Goal: Transaction & Acquisition: Purchase product/service

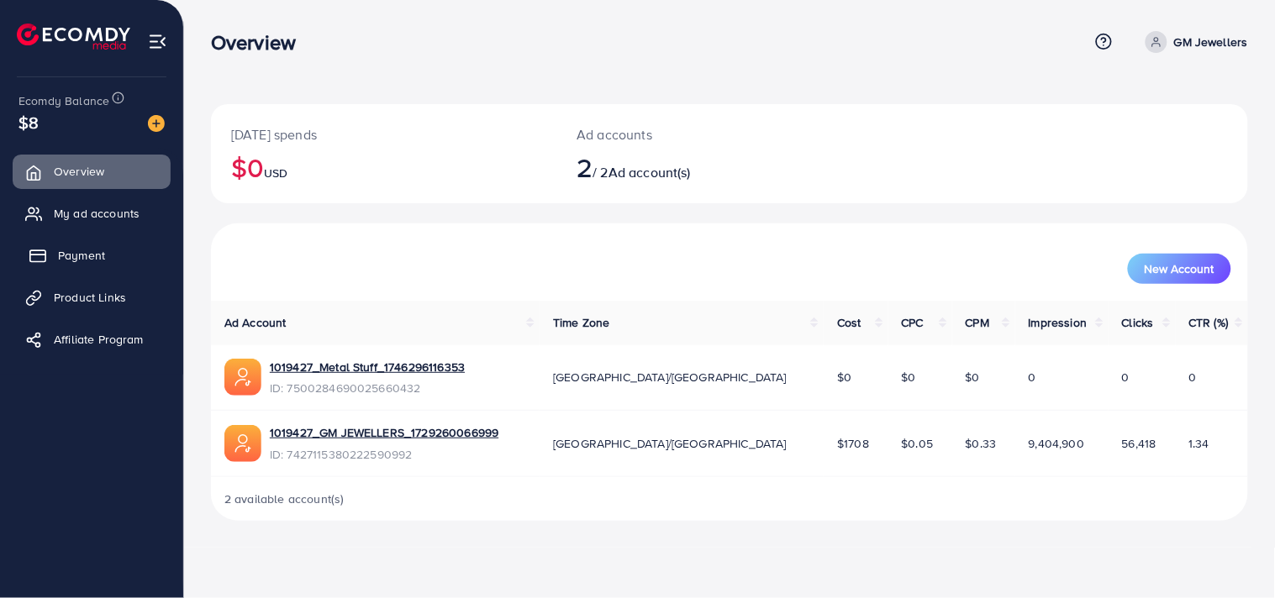
click at [76, 249] on span "Payment" at bounding box center [81, 255] width 47 height 17
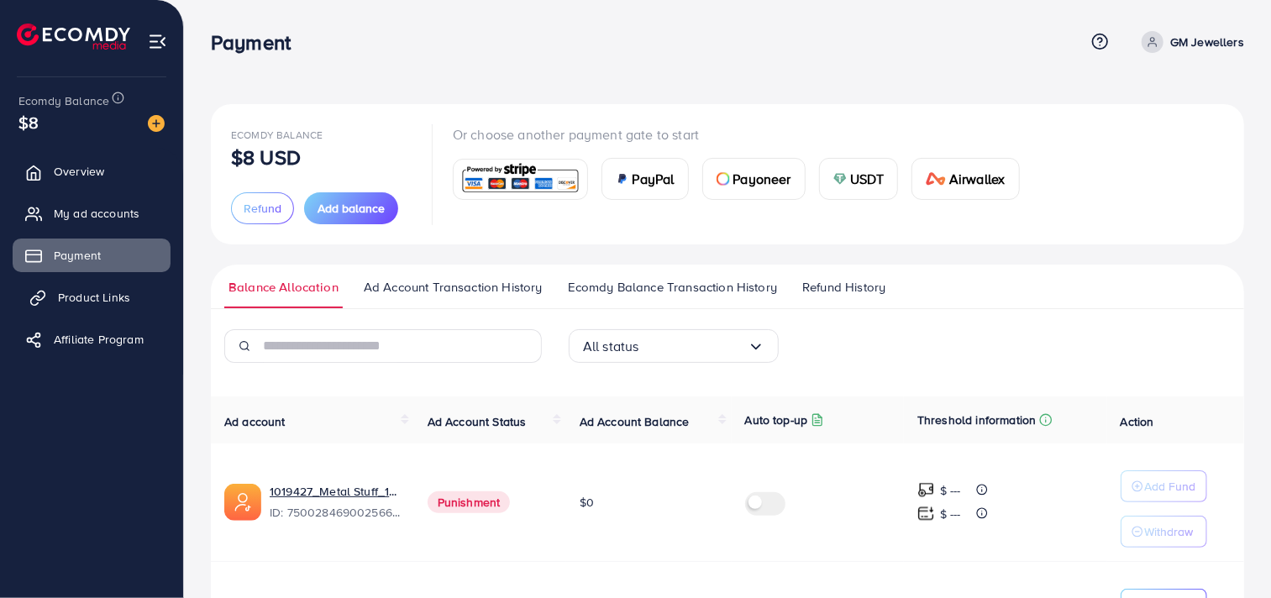
click at [66, 287] on link "Product Links" at bounding box center [92, 298] width 158 height 34
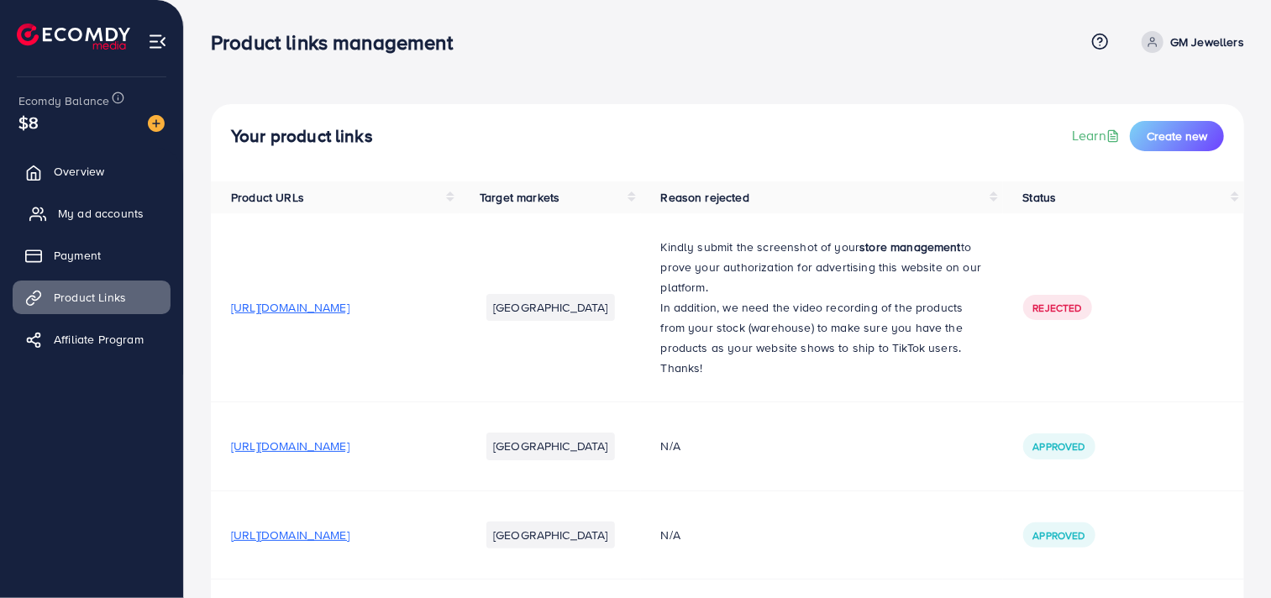
click at [79, 205] on span "My ad accounts" at bounding box center [101, 213] width 86 height 17
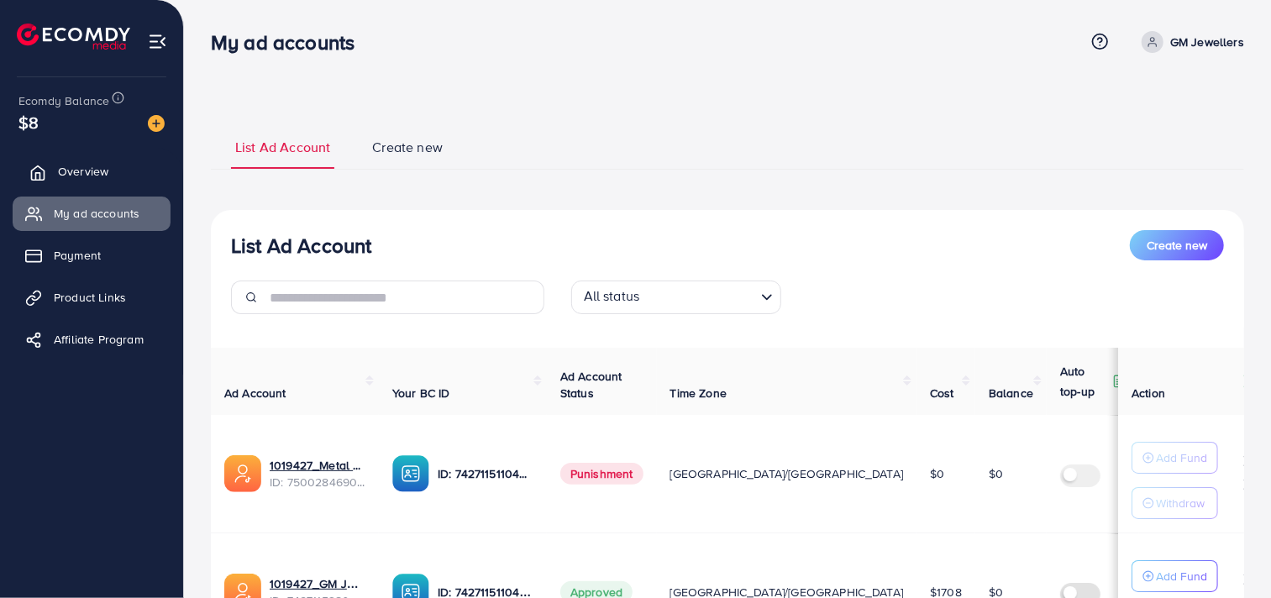
click at [72, 168] on span "Overview" at bounding box center [83, 171] width 50 height 17
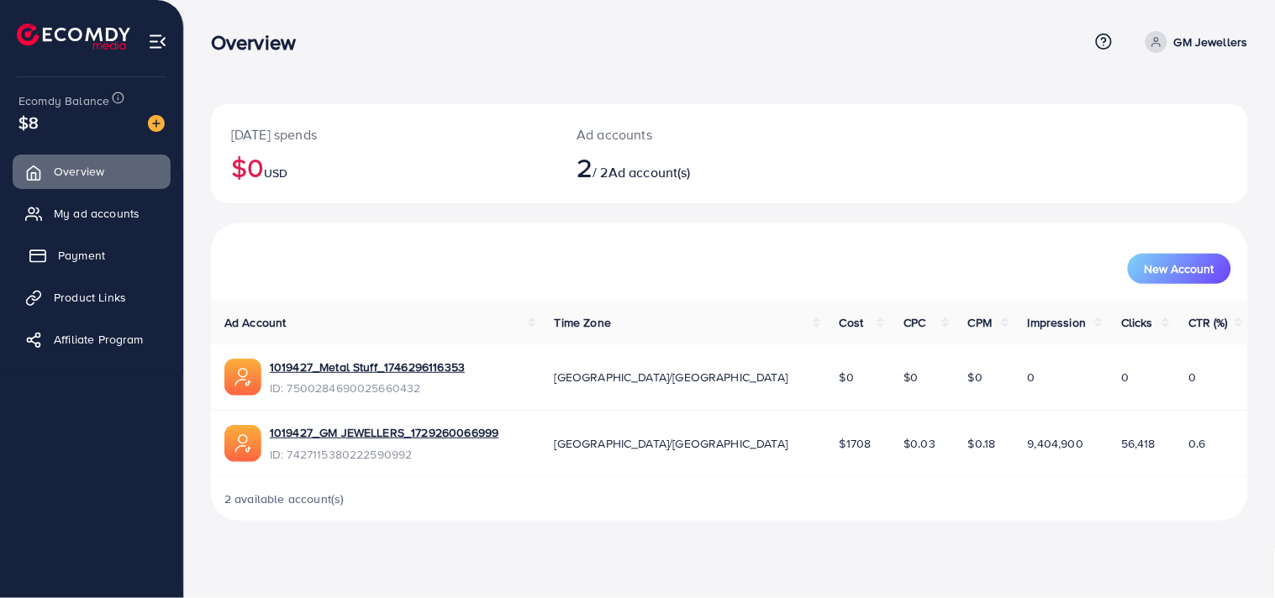
click at [76, 250] on span "Payment" at bounding box center [81, 255] width 47 height 17
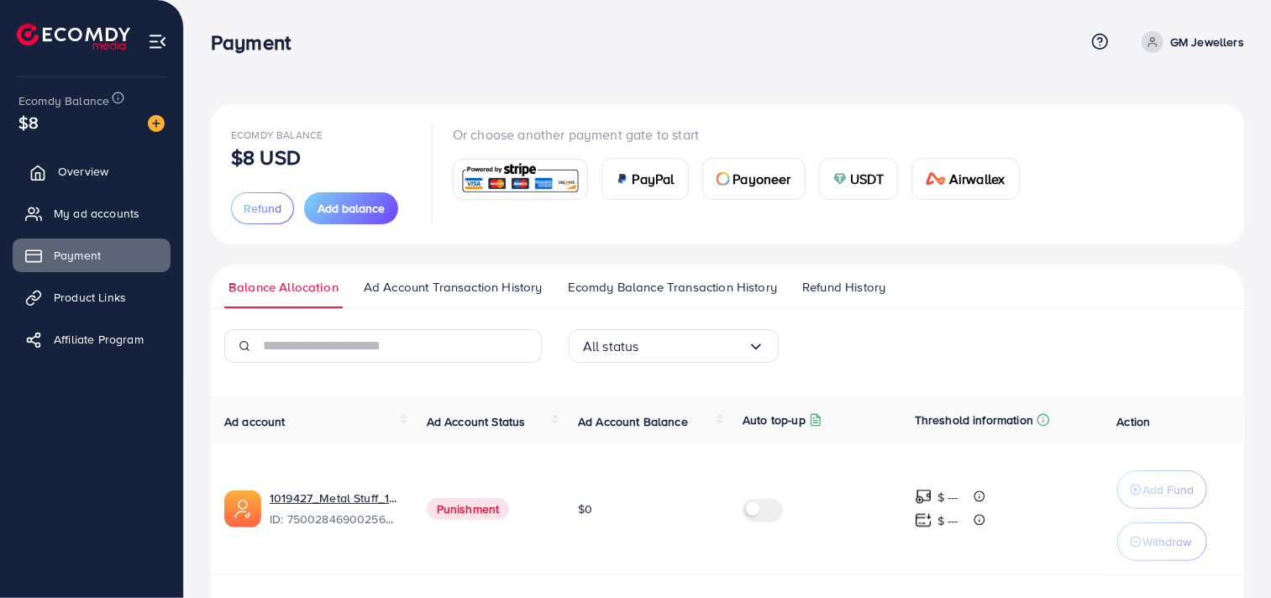
click at [94, 174] on span "Overview" at bounding box center [83, 171] width 50 height 17
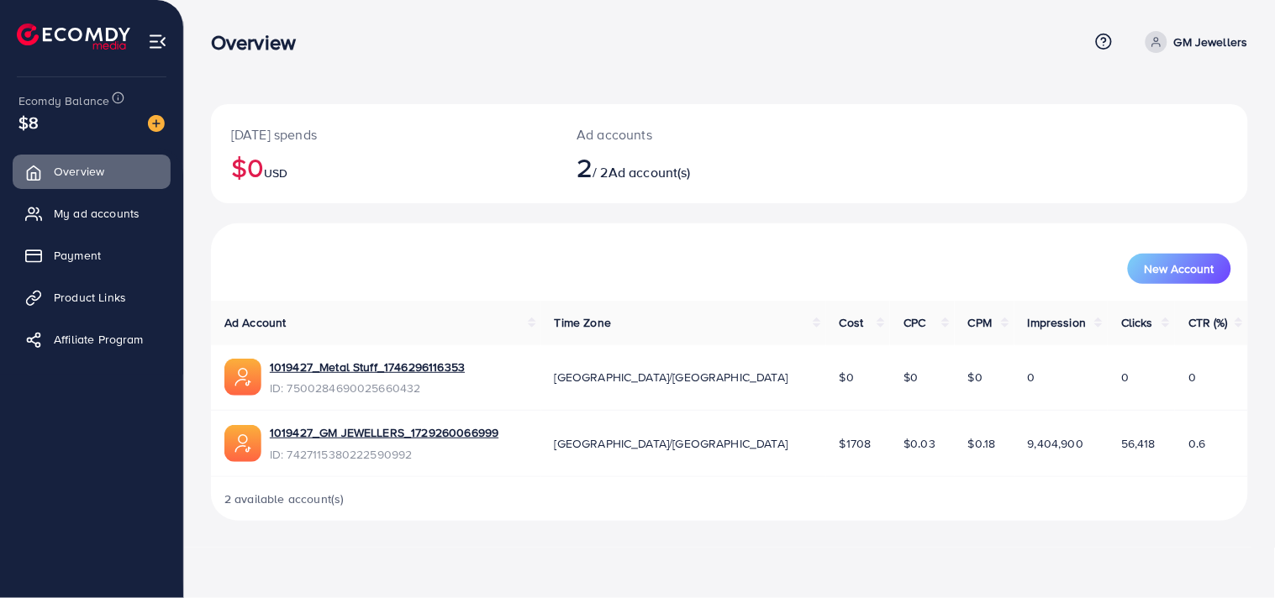
click at [154, 32] on img at bounding box center [157, 41] width 19 height 19
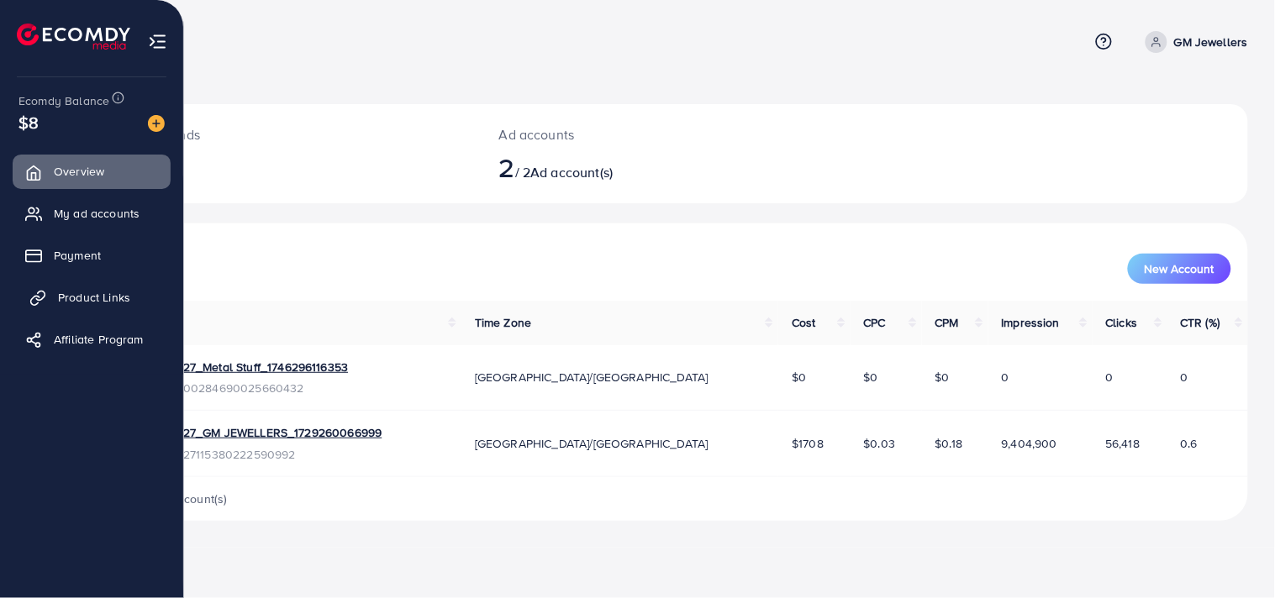
click at [115, 295] on span "Product Links" at bounding box center [94, 297] width 72 height 17
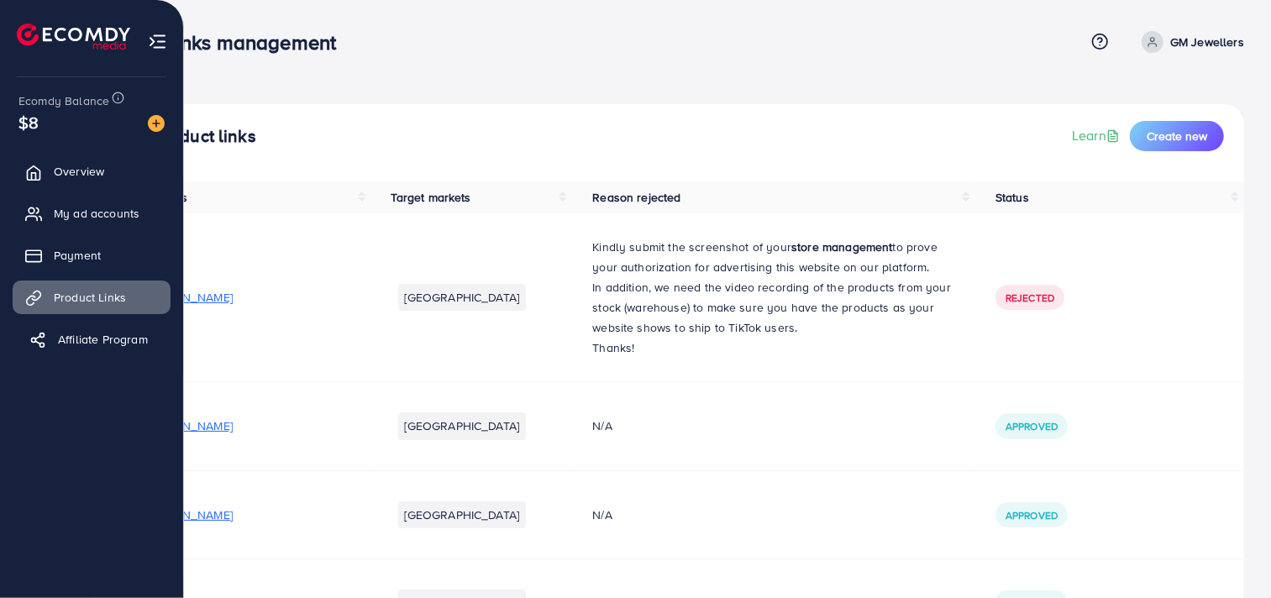
click at [116, 342] on span "Affiliate Program" at bounding box center [103, 339] width 90 height 17
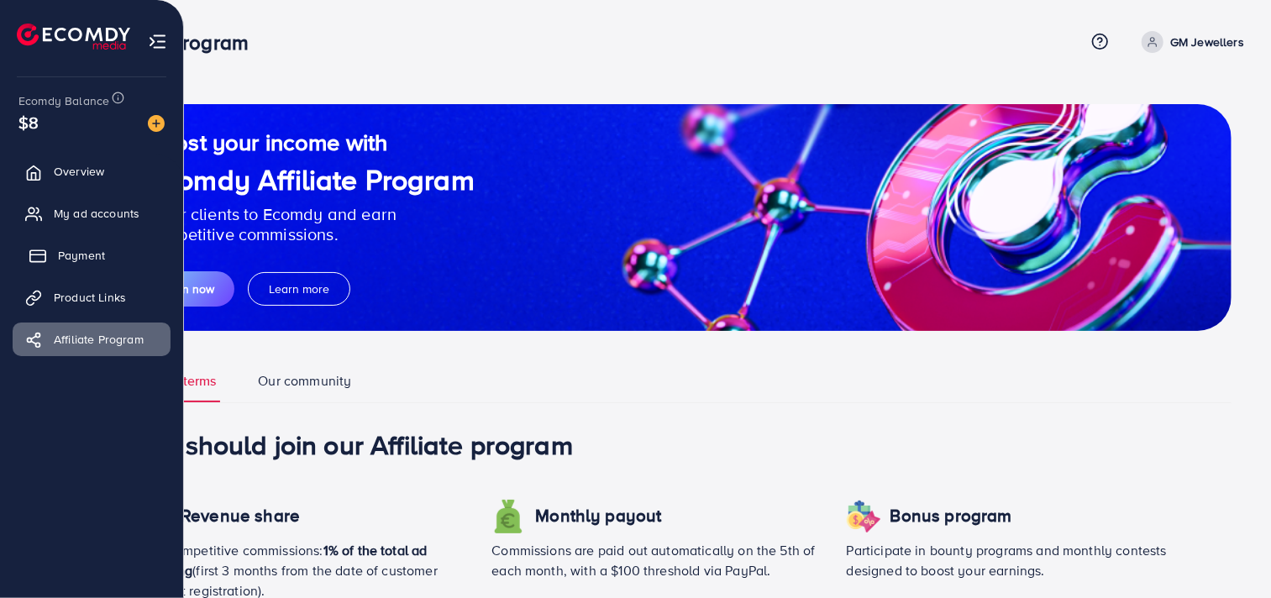
click at [48, 262] on link "Payment" at bounding box center [92, 256] width 158 height 34
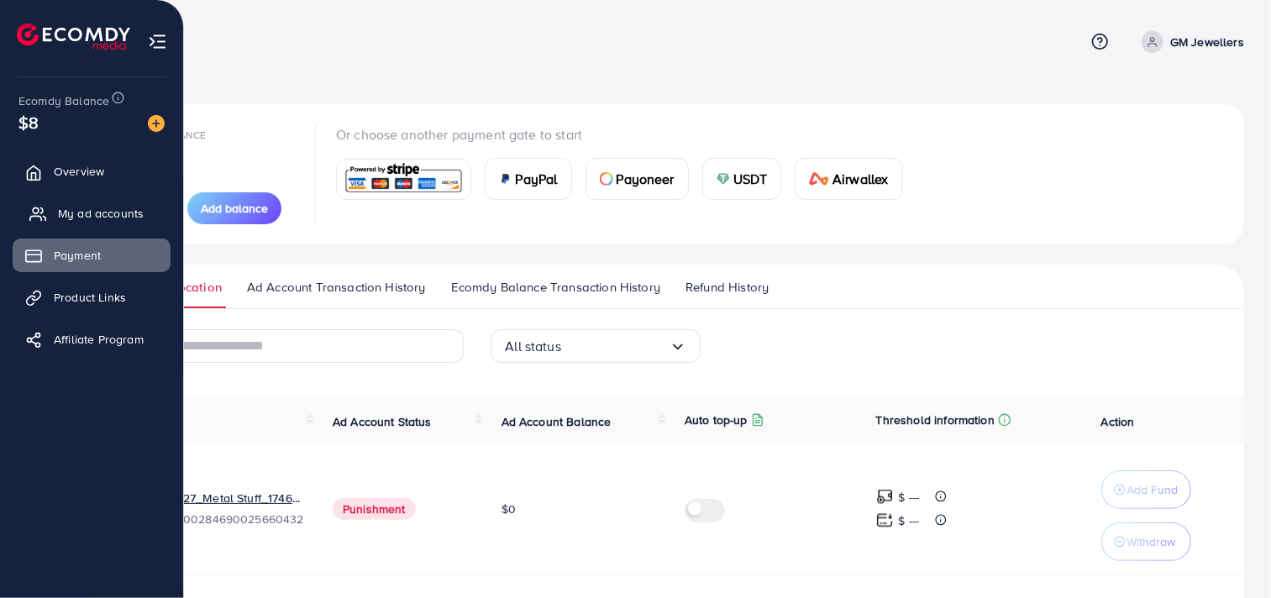
click at [88, 218] on span "My ad accounts" at bounding box center [101, 213] width 86 height 17
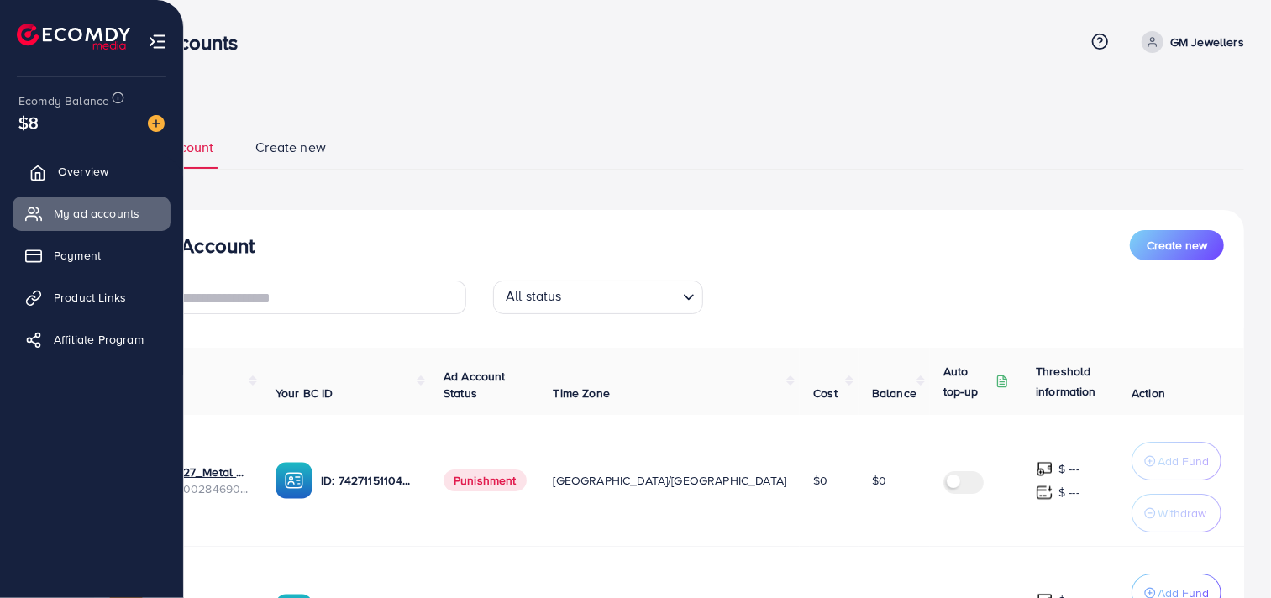
click at [97, 178] on span "Overview" at bounding box center [83, 171] width 50 height 17
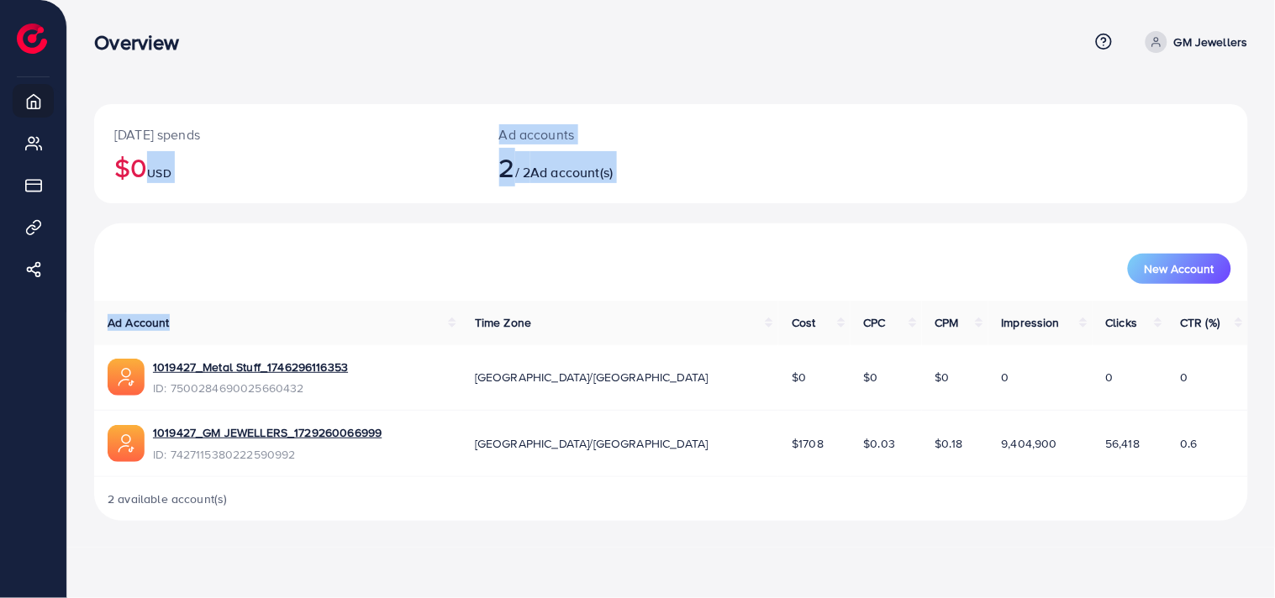
drag, startPoint x: 508, startPoint y: 313, endPoint x: 130, endPoint y: 216, distance: 390.5
click at [130, 216] on div "[DATE] spends $0 USD Ad accounts 2 / 2 Ad account(s) New Account Ad Account Tim…" at bounding box center [671, 312] width 1154 height 417
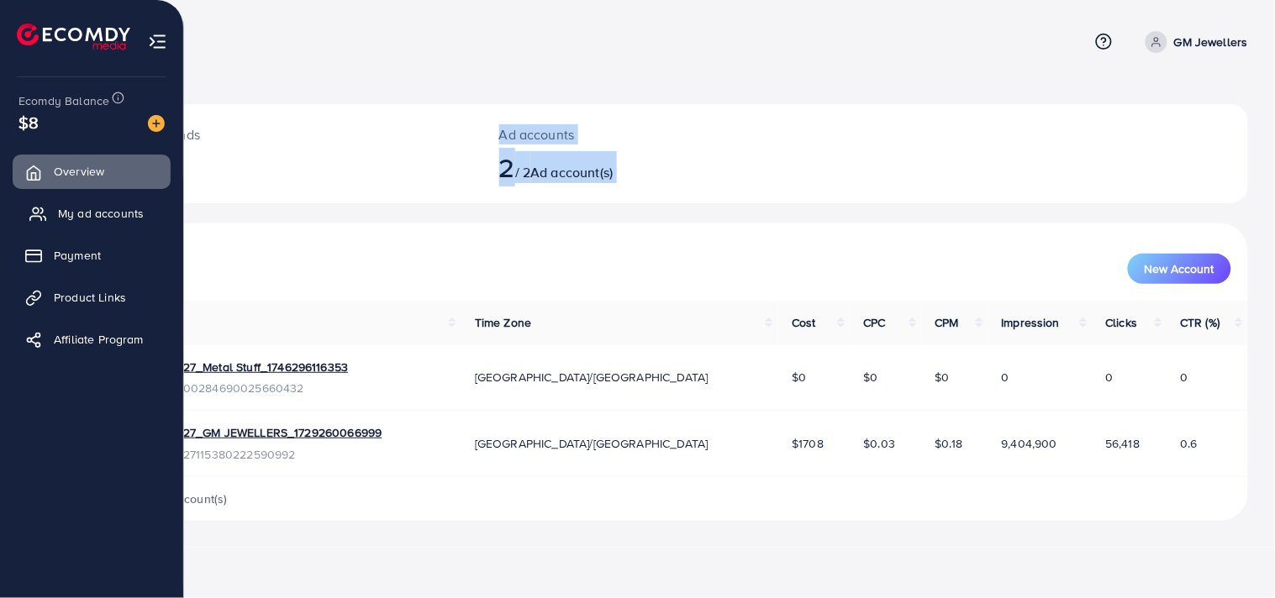
click at [113, 211] on span "My ad accounts" at bounding box center [101, 213] width 86 height 17
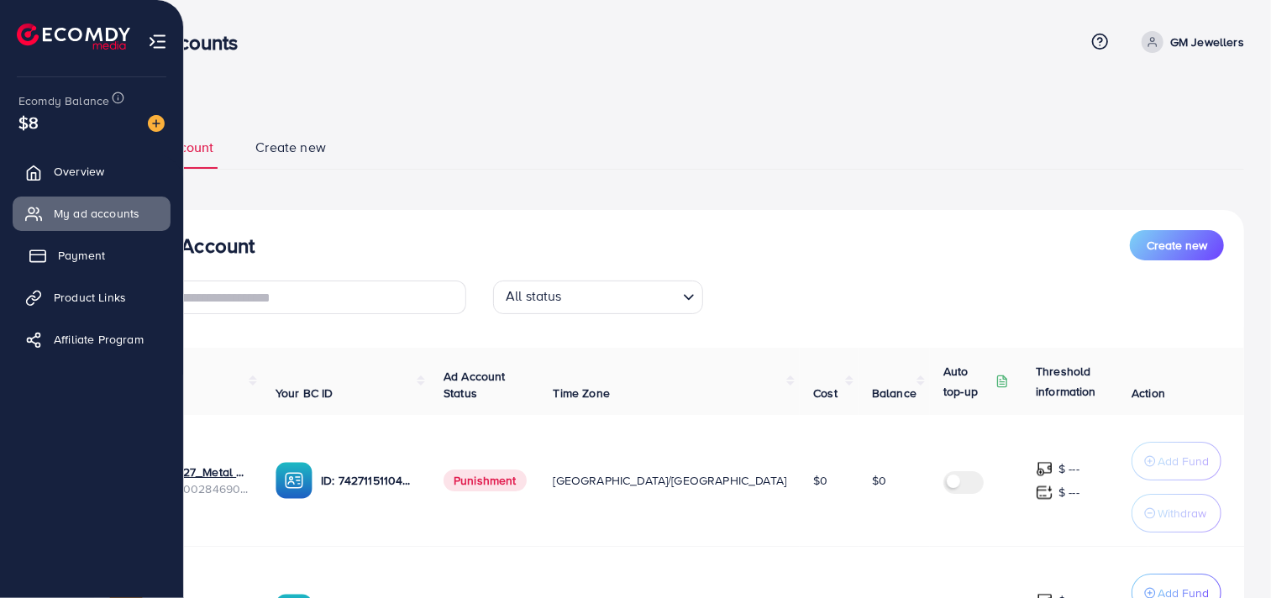
click at [102, 266] on link "Payment" at bounding box center [92, 256] width 158 height 34
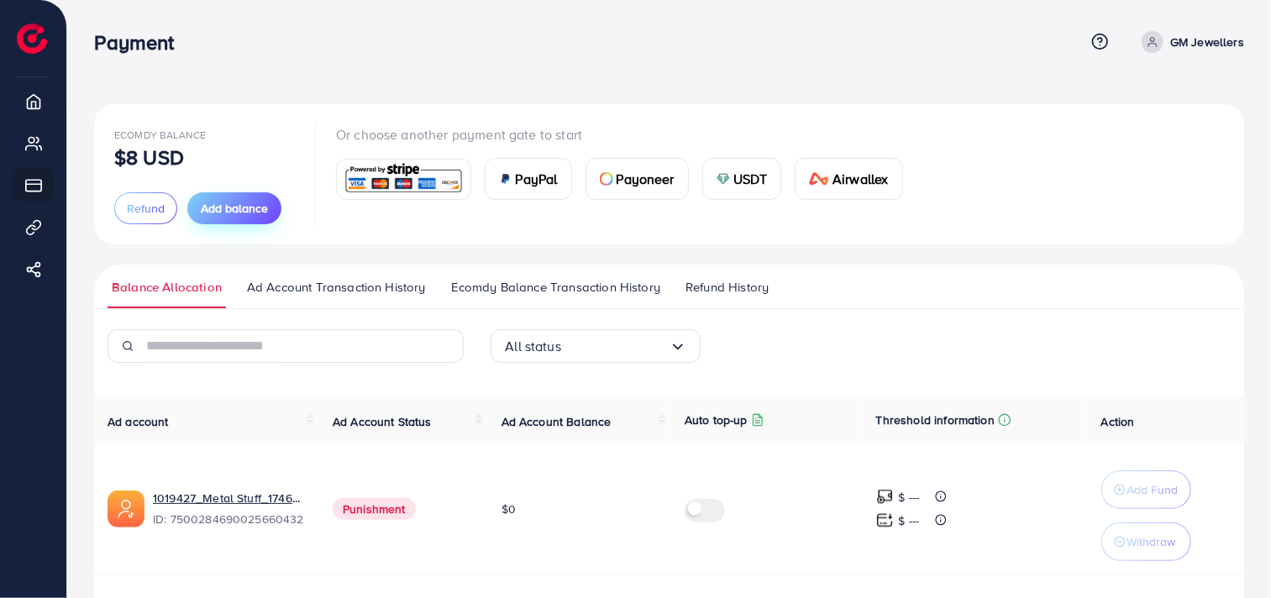
click at [233, 208] on span "Add balance" at bounding box center [234, 208] width 67 height 17
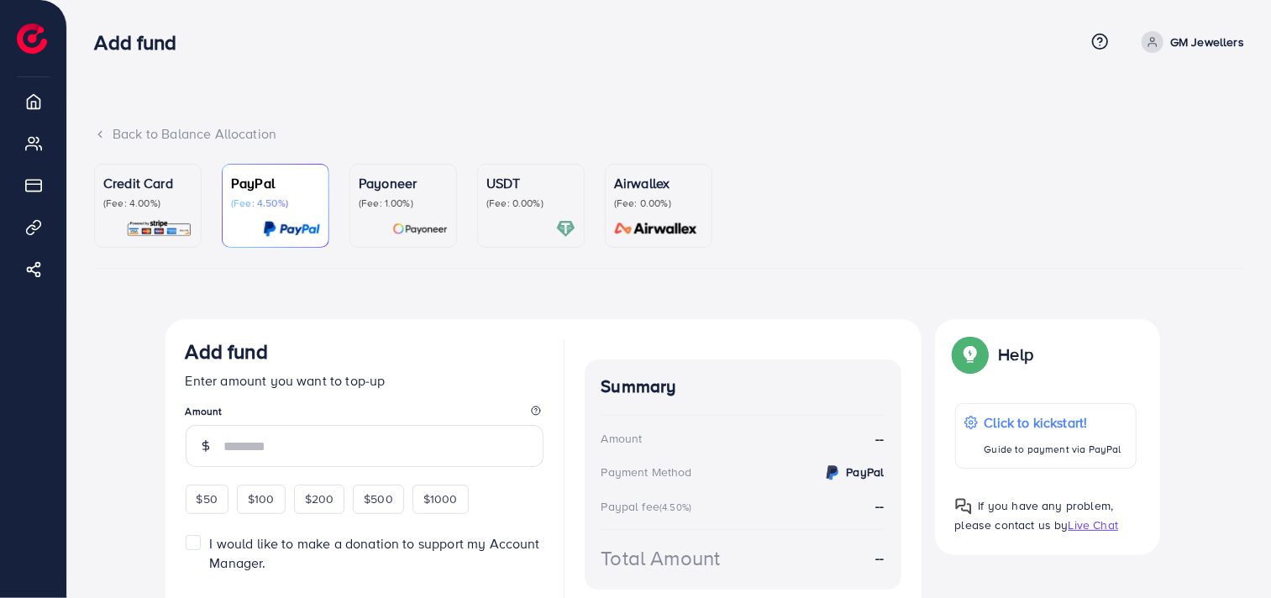
click at [140, 199] on p "(Fee: 4.00%)" at bounding box center [147, 203] width 89 height 13
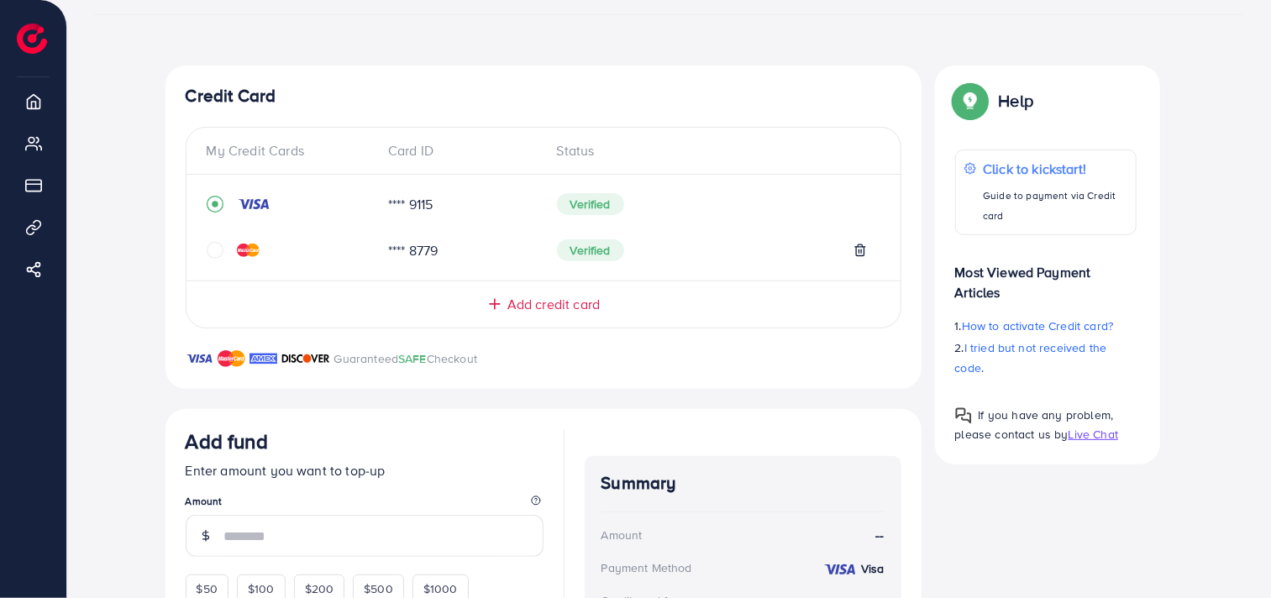
scroll to position [245, 0]
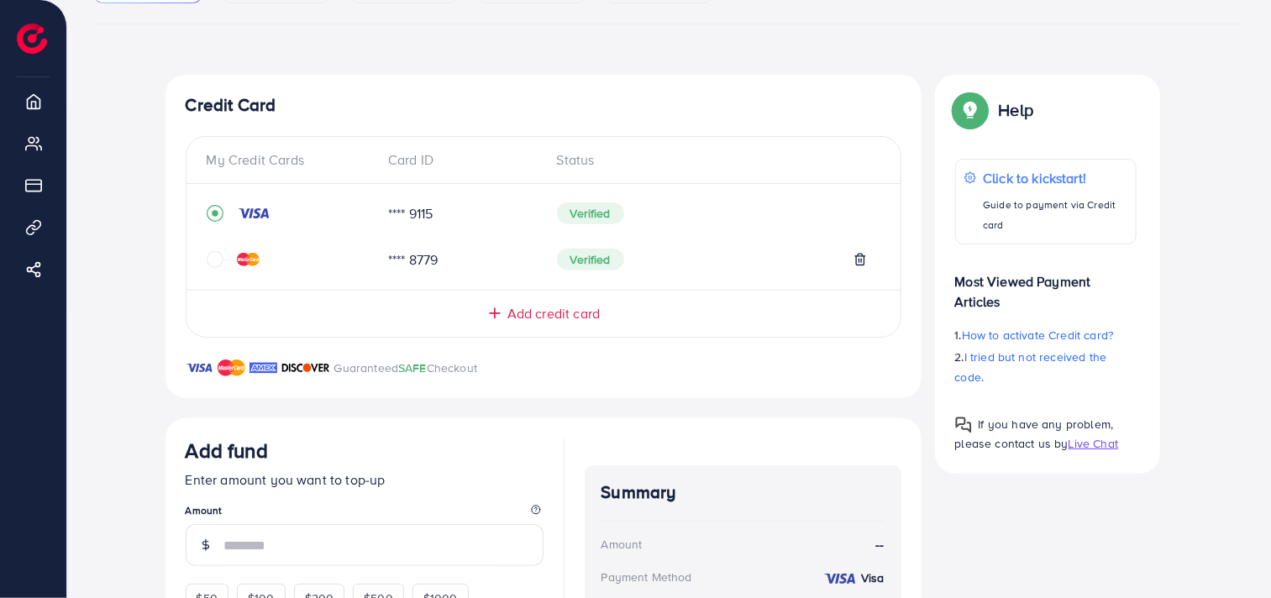
click at [98, 146] on div "Top-up Success! Thanks you for your purchase. Please check your balance again. …" at bounding box center [669, 415] width 1150 height 680
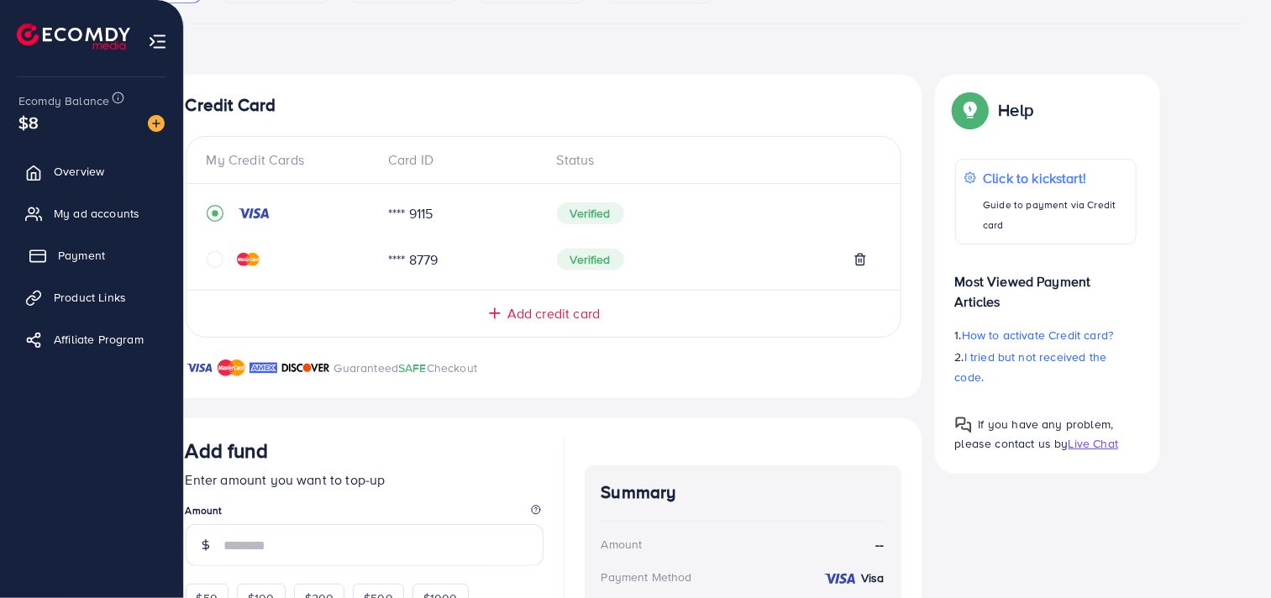
click at [79, 253] on span "Payment" at bounding box center [81, 255] width 47 height 17
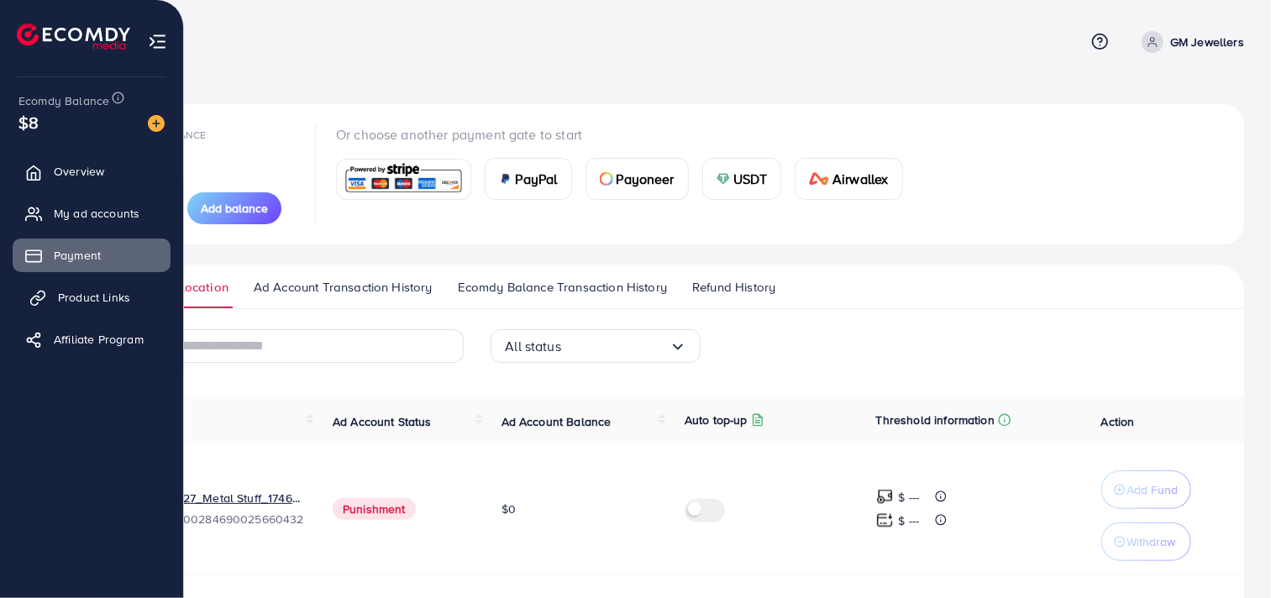
click at [122, 301] on span "Product Links" at bounding box center [94, 297] width 72 height 17
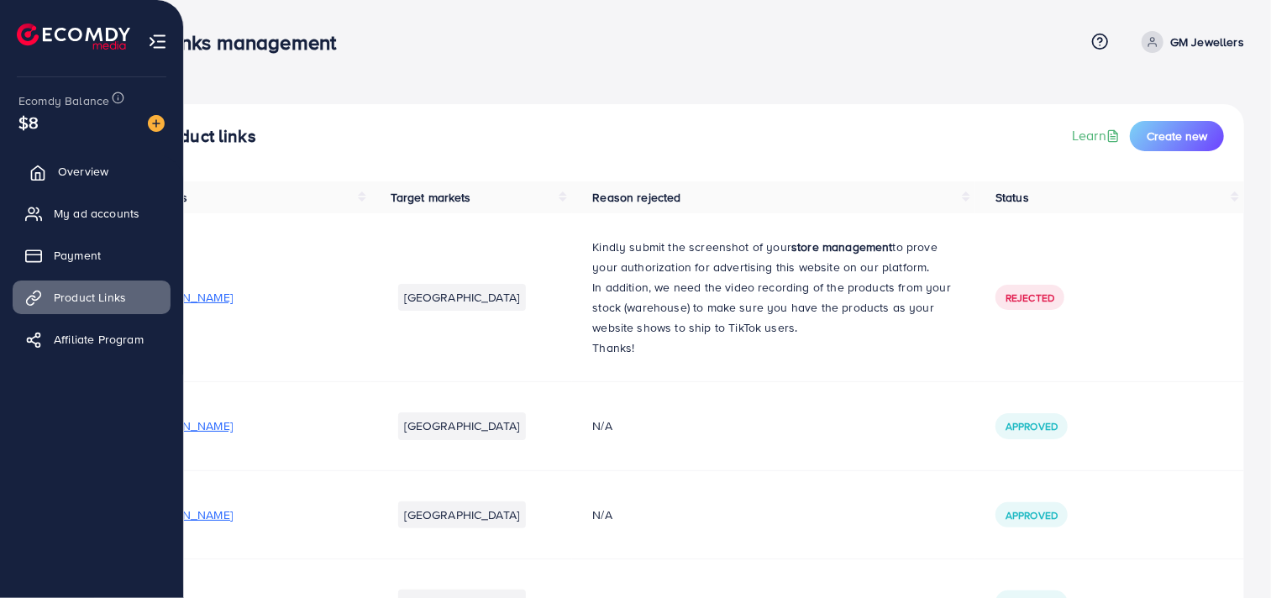
click at [65, 180] on span "Overview" at bounding box center [83, 171] width 50 height 17
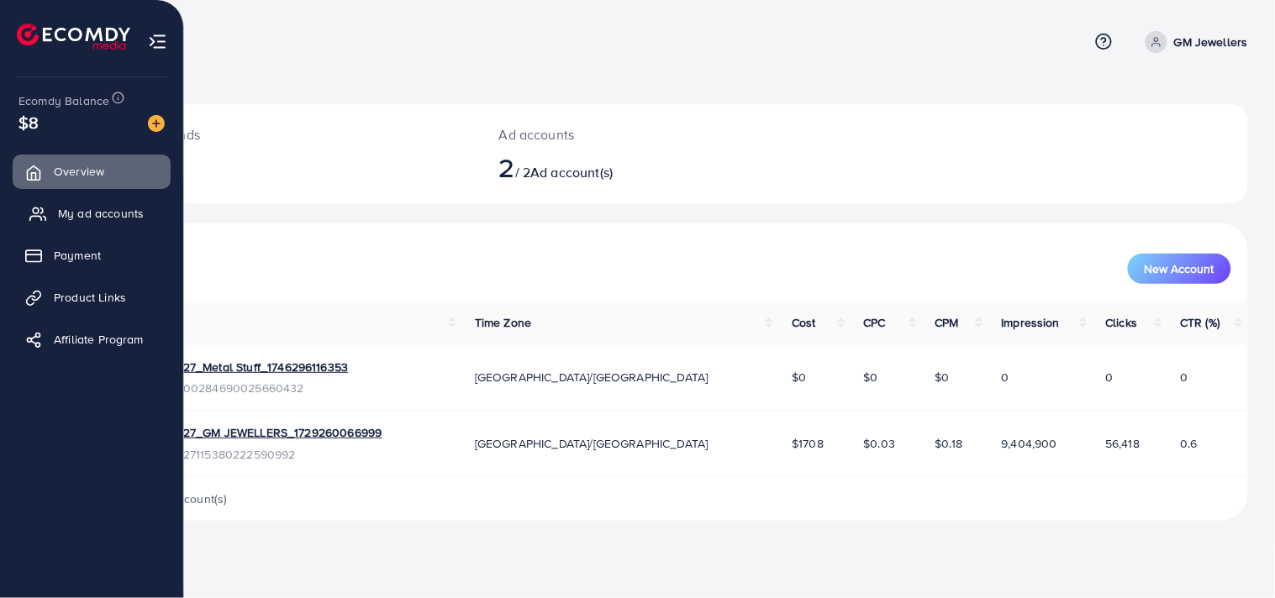
click at [81, 221] on span "My ad accounts" at bounding box center [101, 213] width 86 height 17
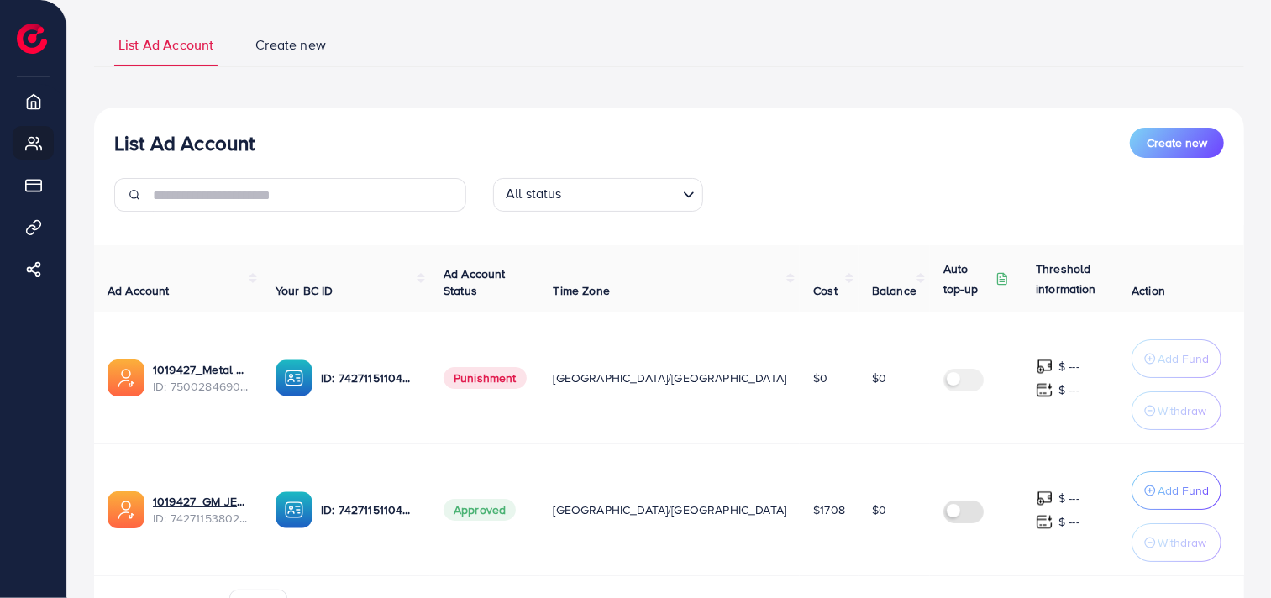
scroll to position [146, 0]
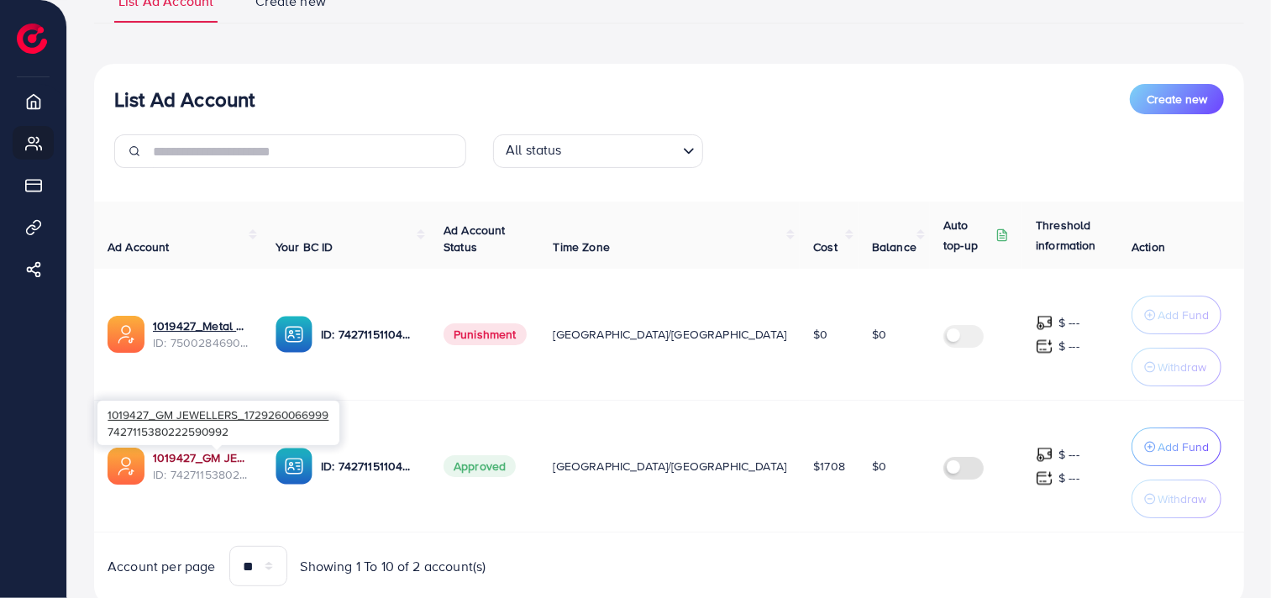
click at [228, 454] on link "1019427_GM JEWELLERS_1729260066999" at bounding box center [201, 458] width 96 height 17
